Goal: Book appointment/travel/reservation

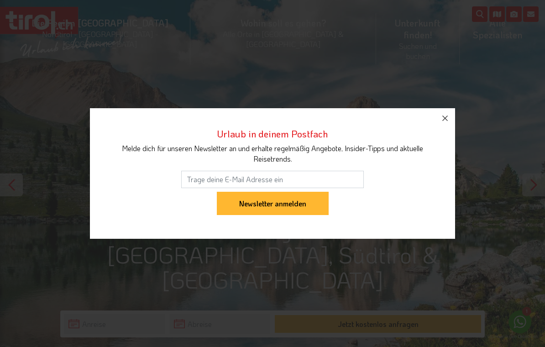
click at [448, 119] on icon "button" at bounding box center [444, 118] width 11 height 11
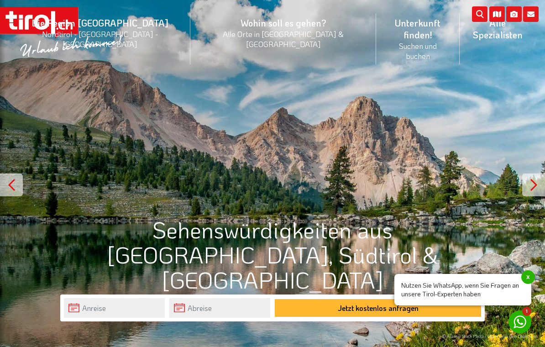
click at [261, 28] on li "Wohin soll es gehen? Alle Orte in [GEOGRAPHIC_DATA] & [GEOGRAPHIC_DATA] Alle Or…" at bounding box center [283, 39] width 186 height 64
click at [413, 102] on div "© Alamy Stock Photo / Grünsee in den Dolomiten" at bounding box center [272, 173] width 545 height 347
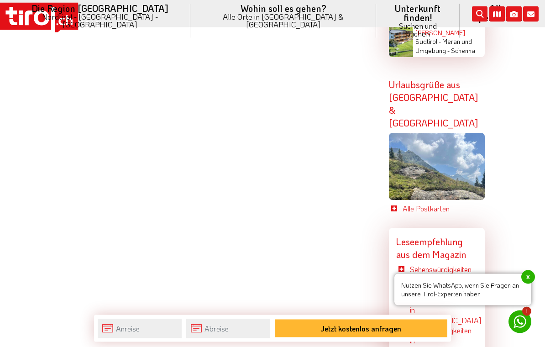
scroll to position [2266, 0]
click at [117, 338] on input "text" at bounding box center [140, 329] width 84 height 20
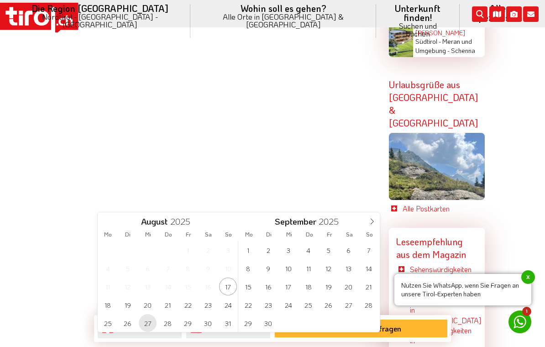
click at [150, 324] on span "27" at bounding box center [148, 323] width 18 height 18
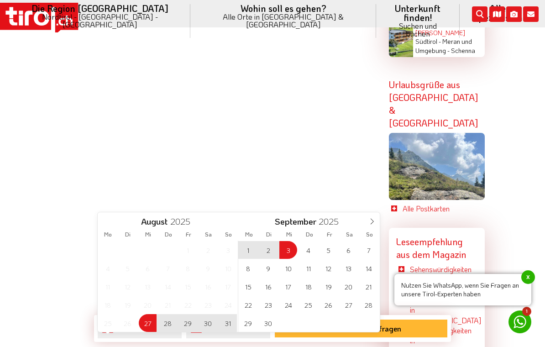
click at [292, 251] on span "3" at bounding box center [288, 250] width 18 height 18
type input "[DATE]"
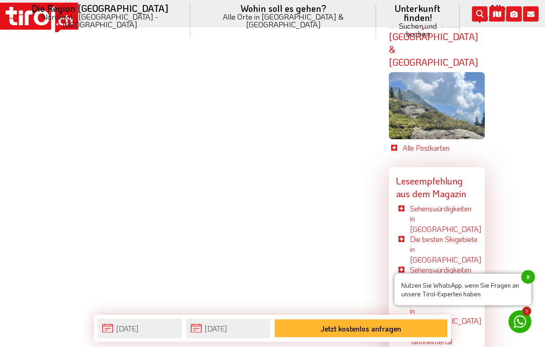
click at [367, 337] on button "Jetzt kostenlos anfragen" at bounding box center [361, 328] width 172 height 18
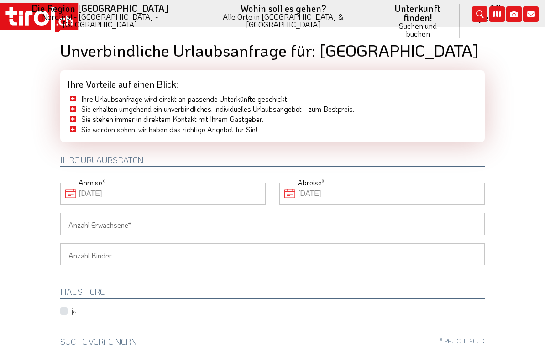
click at [180, 231] on input "Anzahl Erwachsene" at bounding box center [272, 224] width 424 height 22
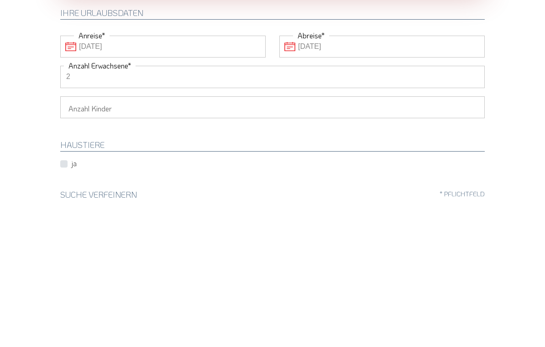
type input "2"
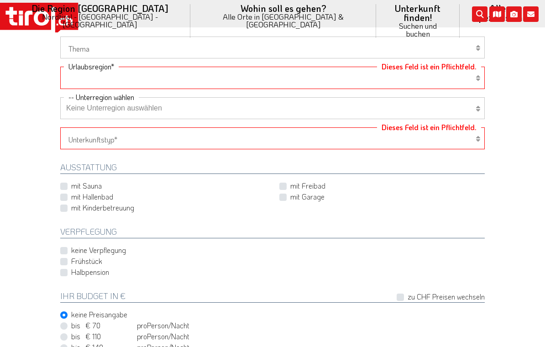
click at [475, 48] on select "Wellness Mountainbiken/Radfahren Familie Wandern Sport Skifahren Motorrad Golf" at bounding box center [272, 48] width 424 height 22
select select "7398"
click at [469, 76] on select "Tirol/Nordtirol Osttirol Südtirol Tirols Nachbarn" at bounding box center [272, 78] width 424 height 22
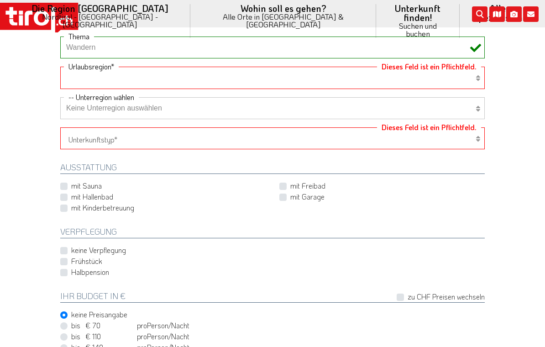
select select "7094"
click at [474, 106] on select "Keine Unterregion auswählen Achensee Alpbachtal & Tiroler Seenland Arlberg Feri…" at bounding box center [272, 108] width 424 height 22
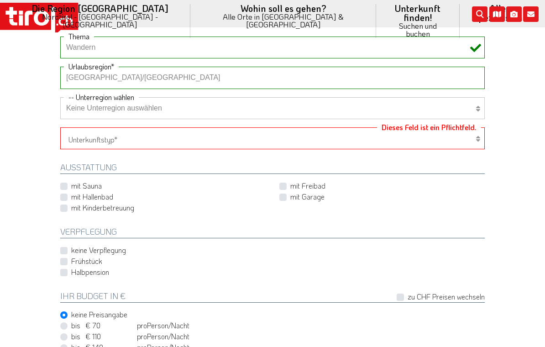
click at [475, 132] on select "Hotel 1-3 Sterne Hotel 4-5 Sterne Ferienwohnung Chalet/Ferienhaus Bauernhöfe" at bounding box center [272, 138] width 424 height 22
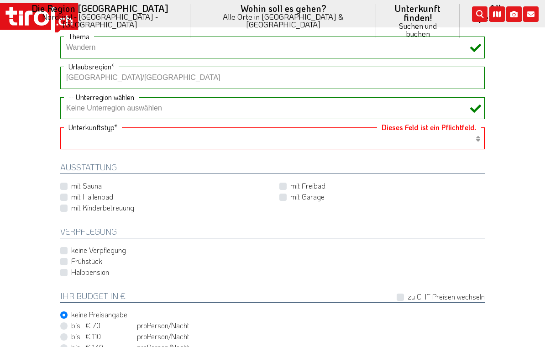
select select "1_4-5"
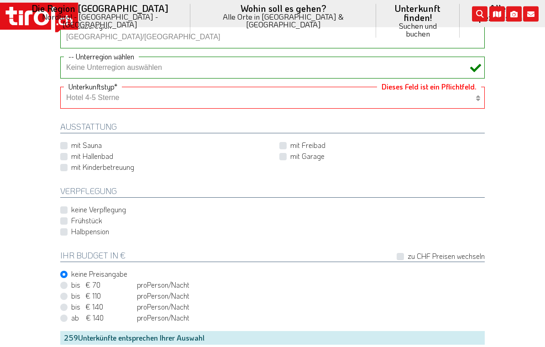
scroll to position [361, 0]
click at [71, 218] on label "Frühstück" at bounding box center [86, 220] width 31 height 10
click at [65, 218] on input "Frühstück" at bounding box center [274, 221] width 424 height 6
checkbox input "true"
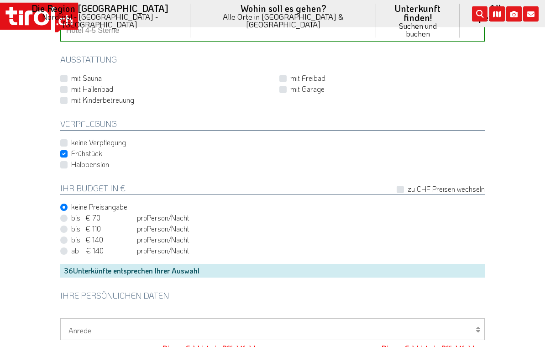
scroll to position [429, 0]
click at [71, 249] on label "ab € 140 ab CHF 131 pro Person Einheit /Nacht" at bounding box center [130, 251] width 118 height 10
click at [65, 249] on input "ab € 140 ab CHF 131 pro Person Einheit /Nacht" at bounding box center [274, 250] width 424 height 6
radio input "true"
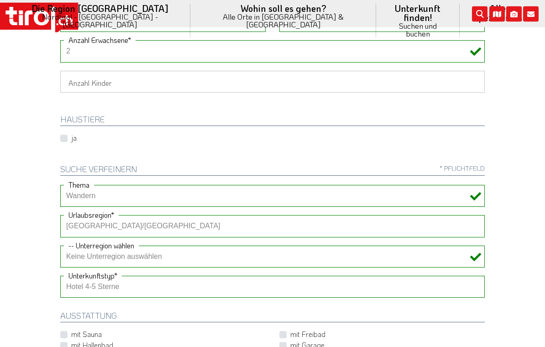
scroll to position [172, 0]
click at [465, 225] on select "Tirol/Nordtirol Osttirol Südtirol Tirols Nachbarn" at bounding box center [272, 226] width 424 height 22
select select
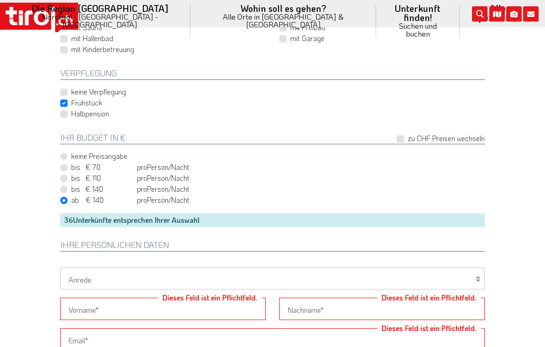
scroll to position [483, 0]
